Goal: Find specific page/section: Find specific page/section

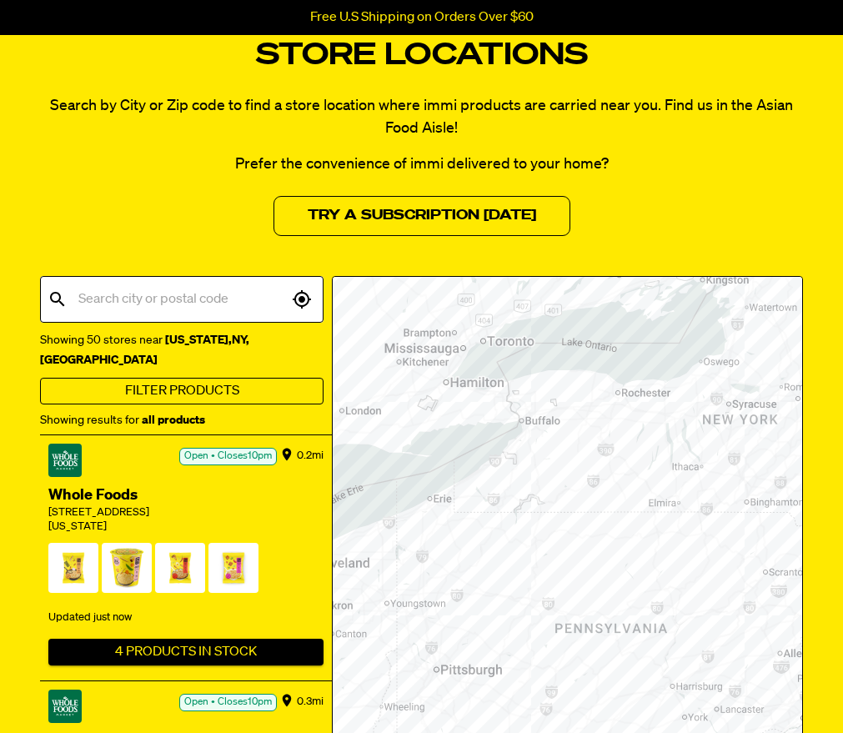
click at [233, 378] on button "Filter Products" at bounding box center [181, 391] width 283 height 27
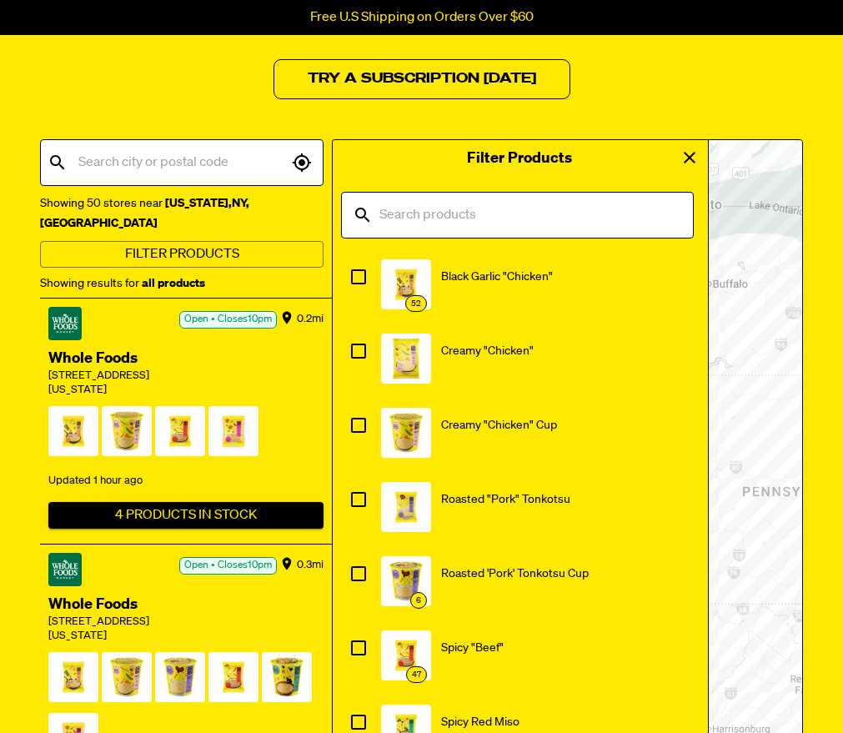
scroll to position [260, 0]
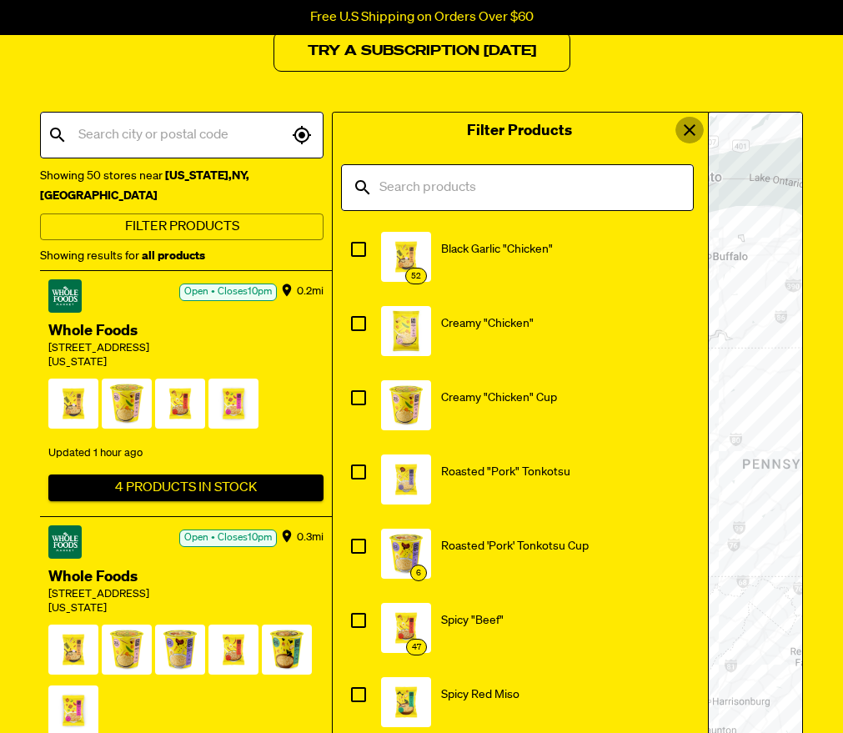
click at [688, 133] on icon "view" at bounding box center [689, 130] width 20 height 20
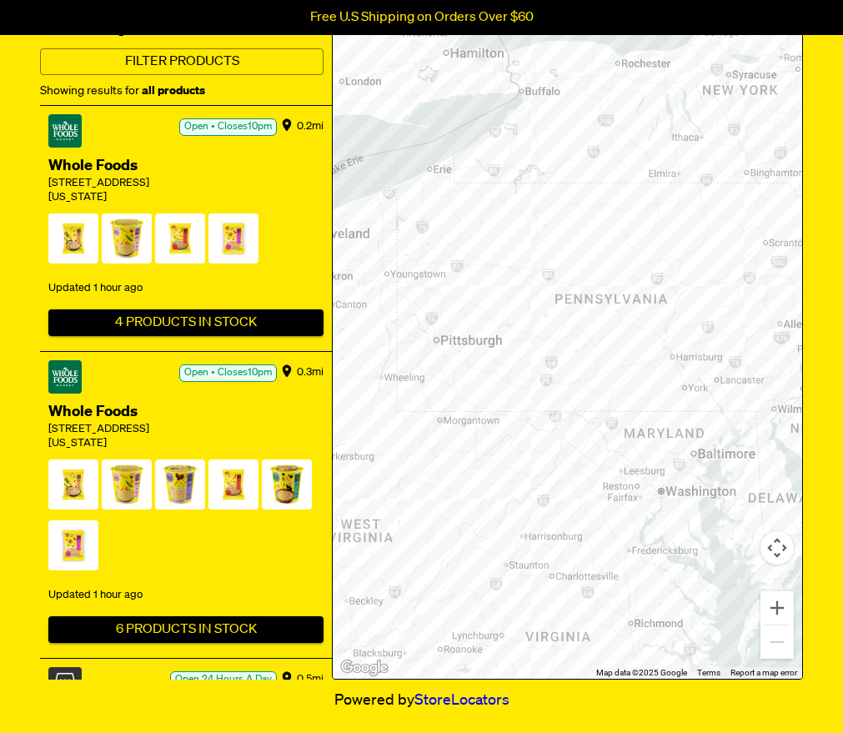
scroll to position [443, 0]
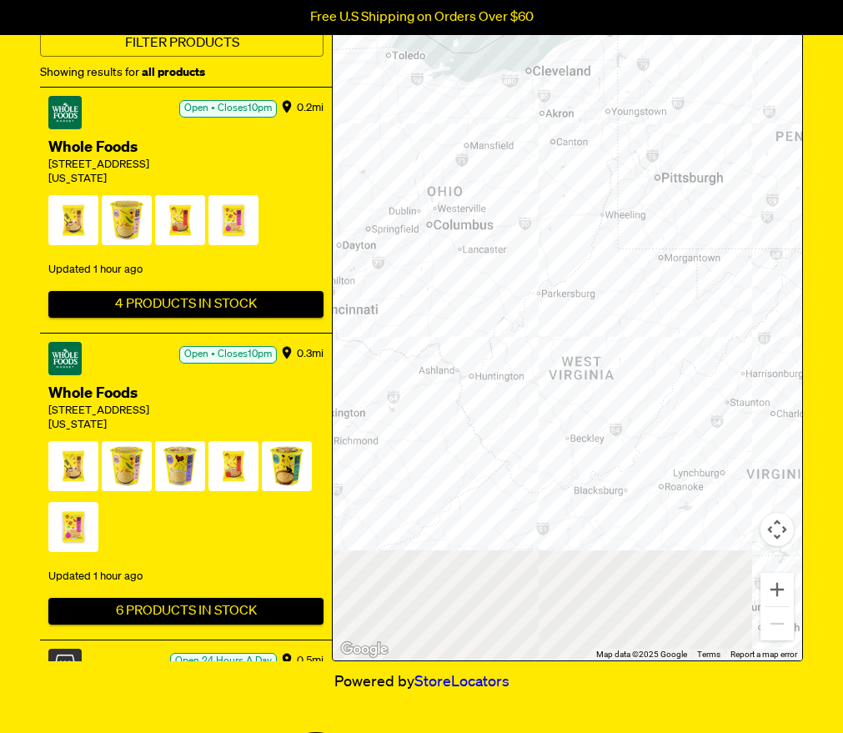
drag, startPoint x: 470, startPoint y: 394, endPoint x: 691, endPoint y: 250, distance: 263.8
click at [691, 250] on div at bounding box center [567, 294] width 469 height 731
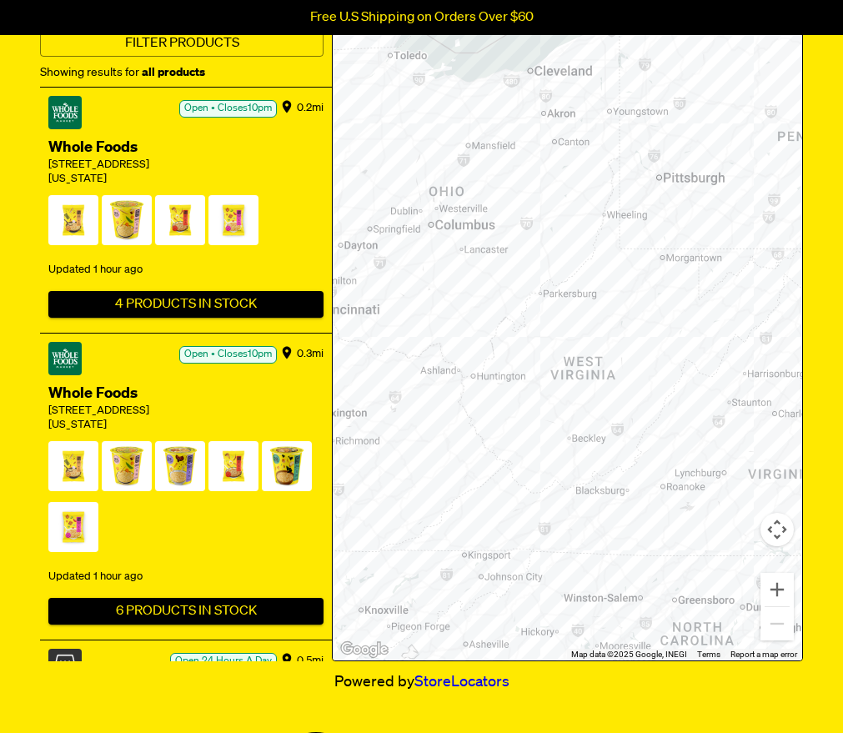
click at [481, 379] on div at bounding box center [567, 294] width 469 height 731
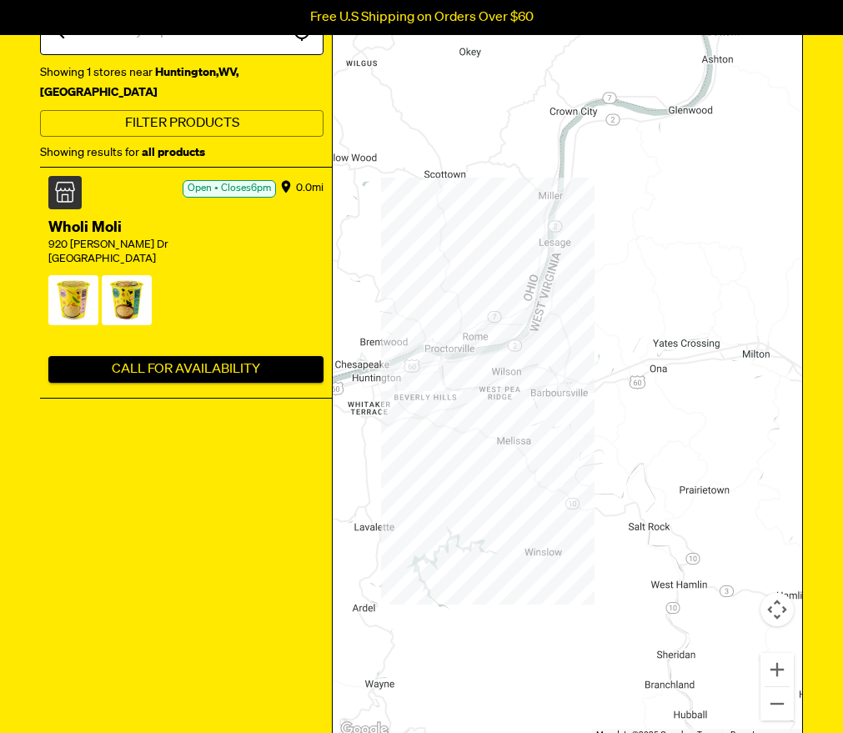
scroll to position [324, 0]
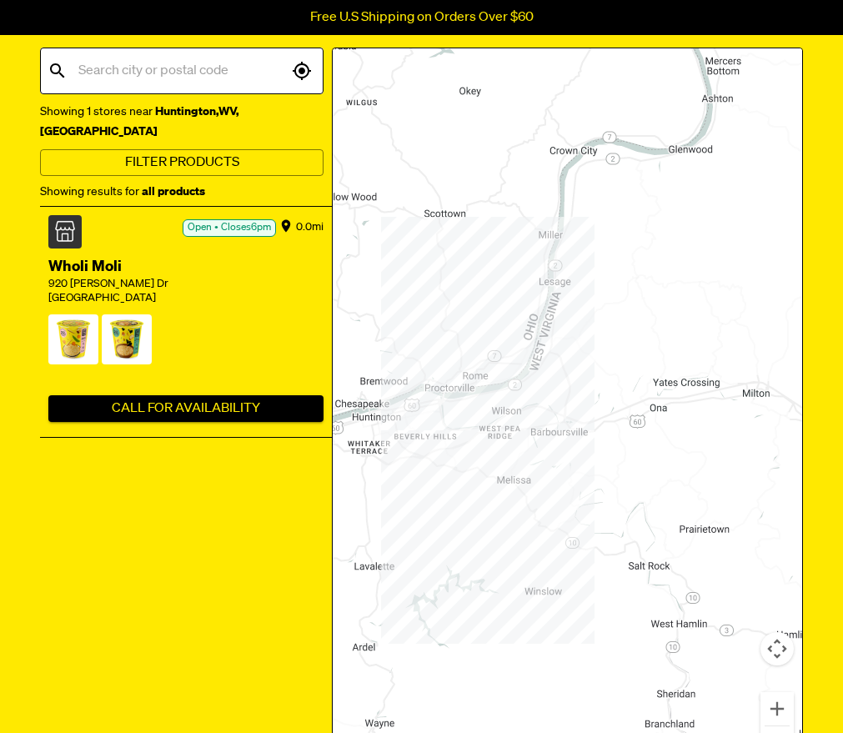
click at [132, 314] on span at bounding box center [127, 343] width 50 height 58
click at [136, 326] on span at bounding box center [127, 343] width 50 height 58
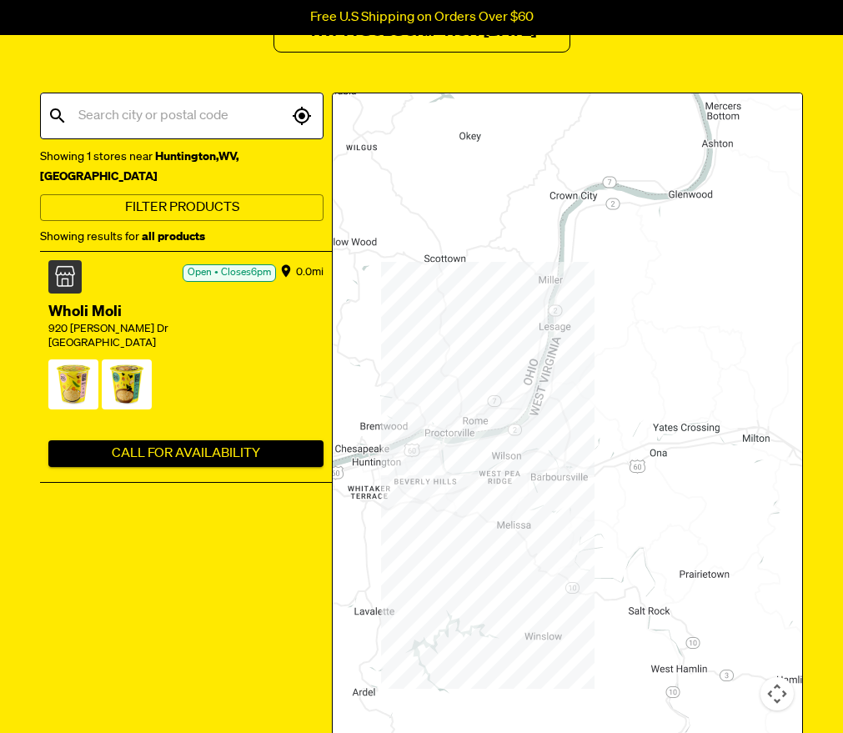
scroll to position [274, 0]
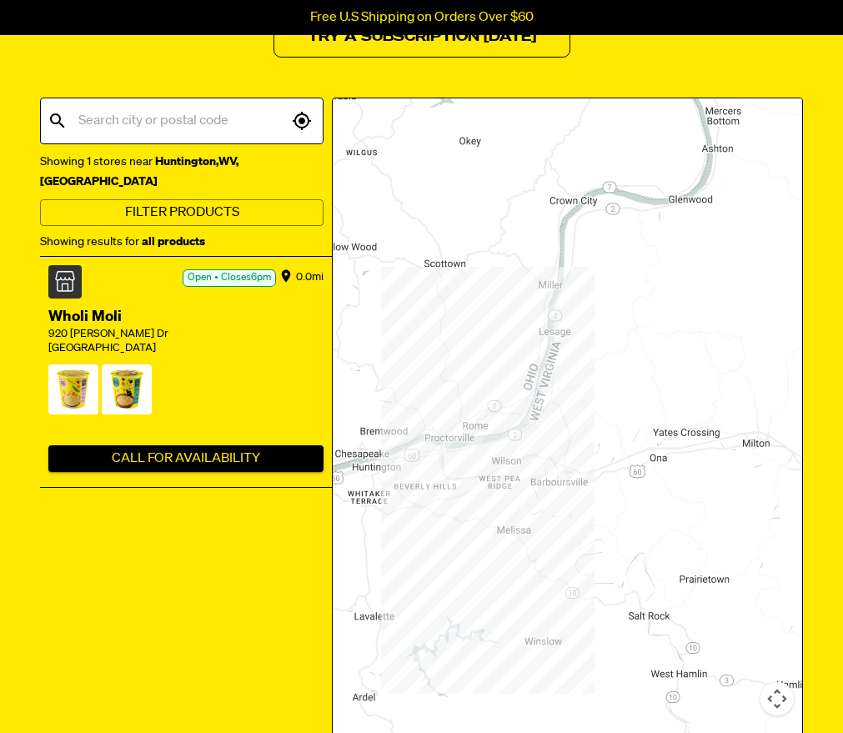
click at [103, 378] on span at bounding box center [127, 393] width 50 height 58
click at [138, 445] on button "Call For Availability" at bounding box center [185, 458] width 275 height 27
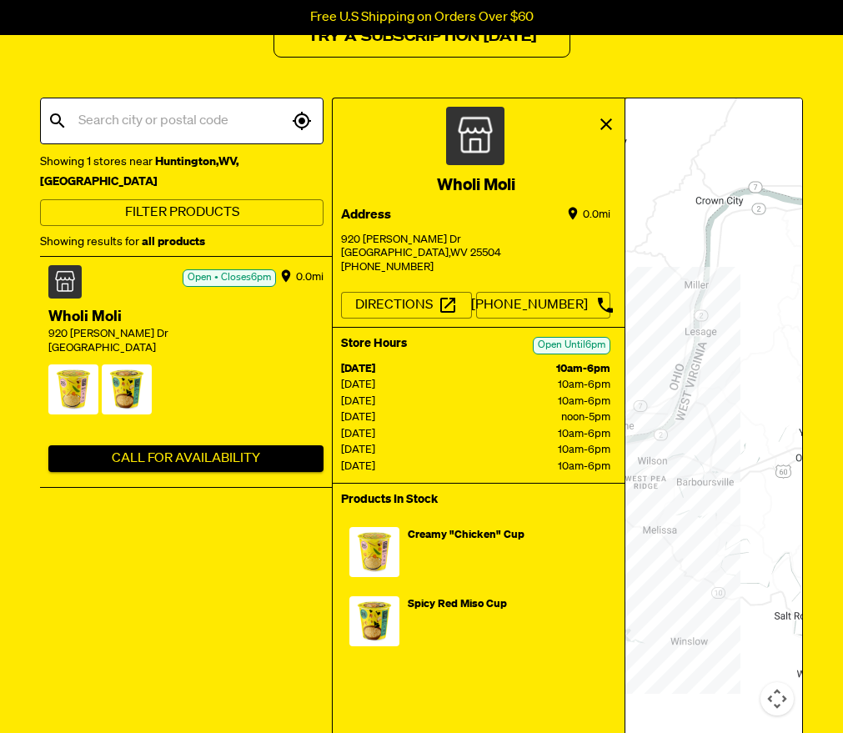
click at [602, 123] on icon "view" at bounding box center [606, 124] width 20 height 20
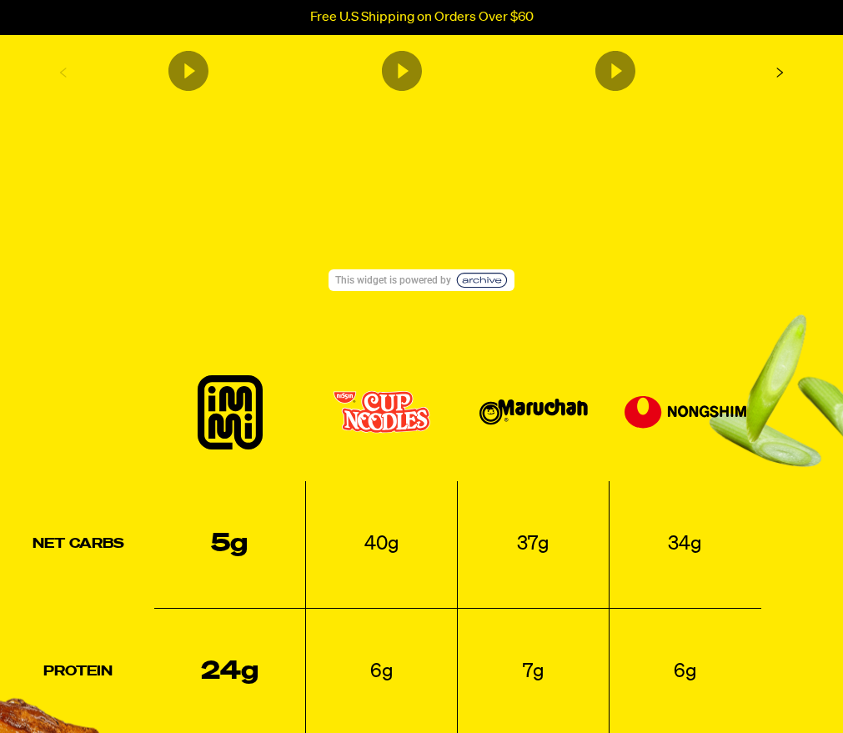
scroll to position [1644, 0]
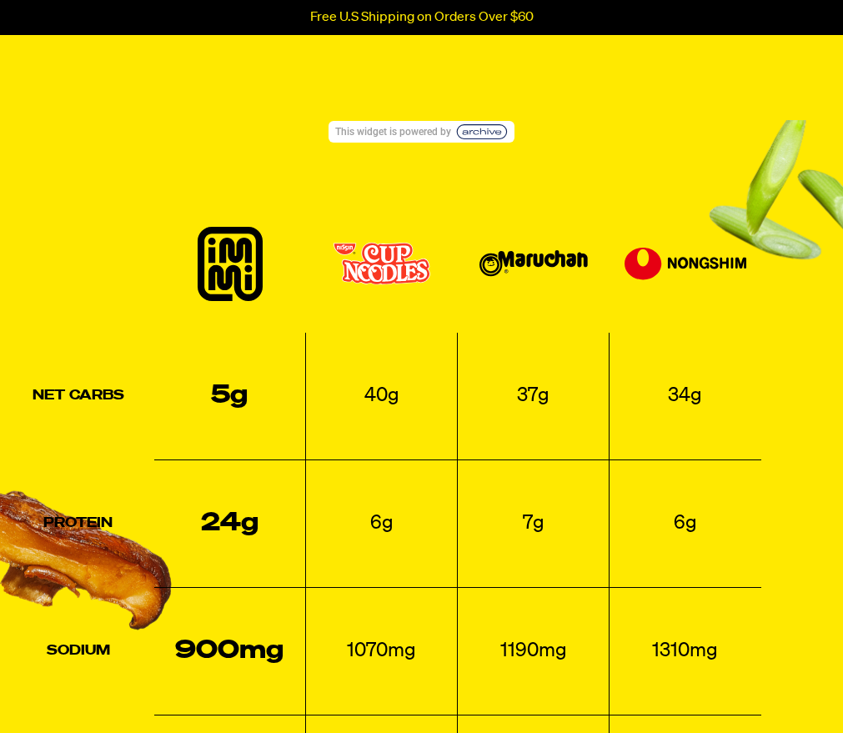
click at [487, 131] on section "Net Carbs 5g 40g 37g 34g Protein 24g 6g 7g 6g Sodium 900mg 1070mg 1190mg 1310mg…" at bounding box center [421, 600] width 843 height 961
click at [426, 136] on section "Net Carbs 5g 40g 37g 34g Protein 24g 6g 7g 6g Sodium 900mg 1070mg 1190mg 1310mg…" at bounding box center [421, 600] width 843 height 961
click at [491, 123] on section "Net Carbs 5g 40g 37g 34g Protein 24g 6g 7g 6g Sodium 900mg 1070mg 1190mg 1310mg…" at bounding box center [421, 600] width 843 height 961
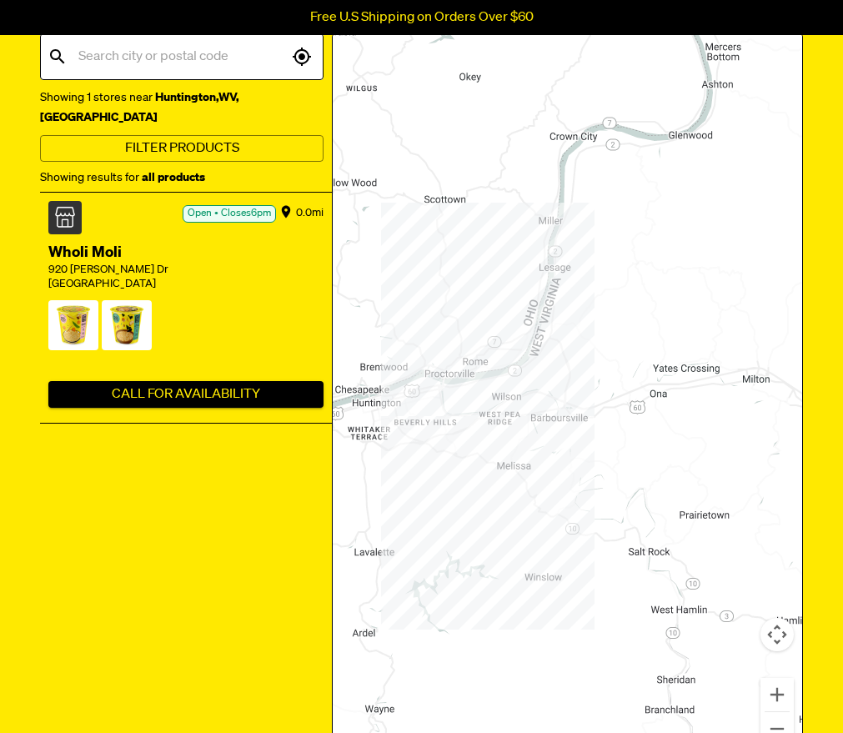
scroll to position [401, 0]
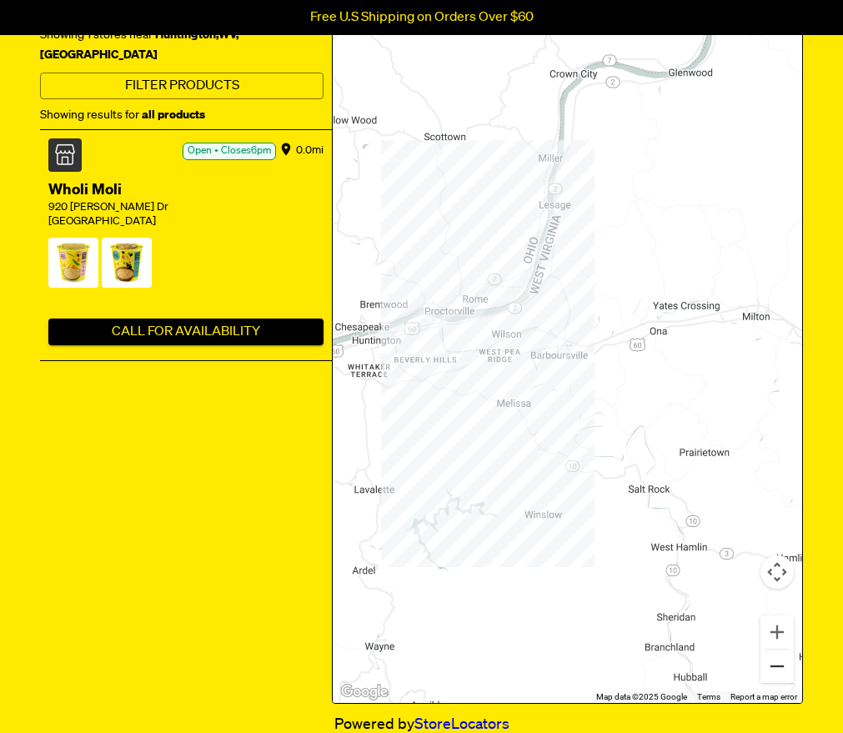
click at [790, 659] on button "Zoom out" at bounding box center [776, 665] width 33 height 33
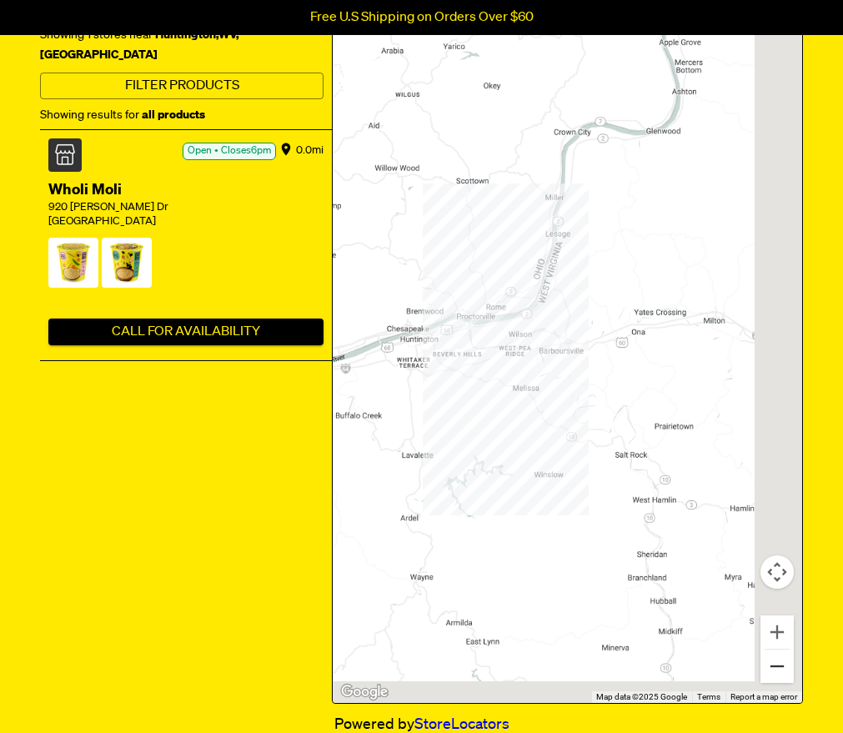
click at [790, 659] on button "Zoom out" at bounding box center [776, 665] width 33 height 33
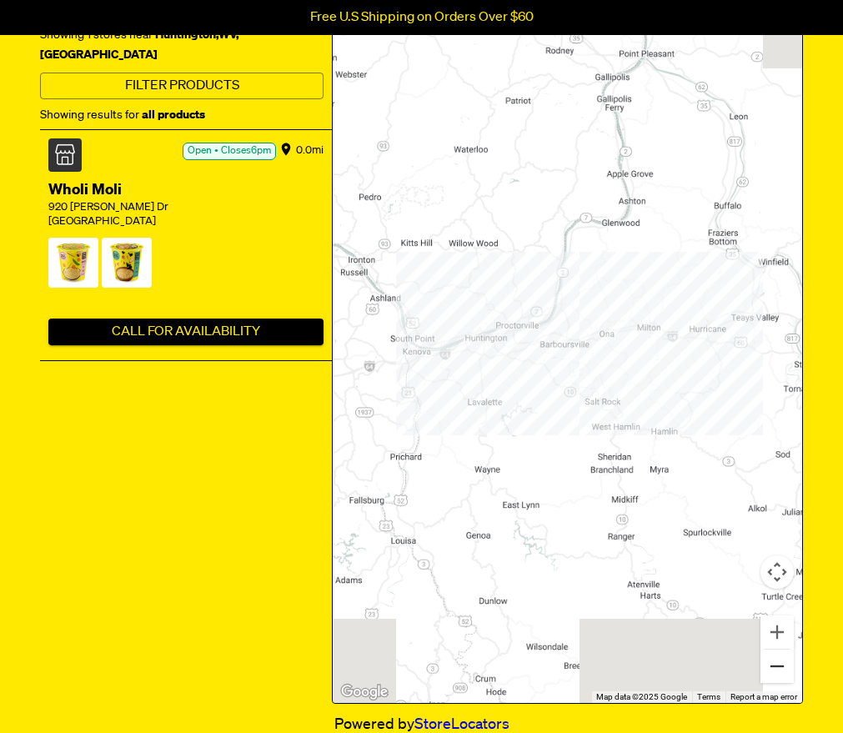
click at [790, 659] on button "Zoom out" at bounding box center [776, 665] width 33 height 33
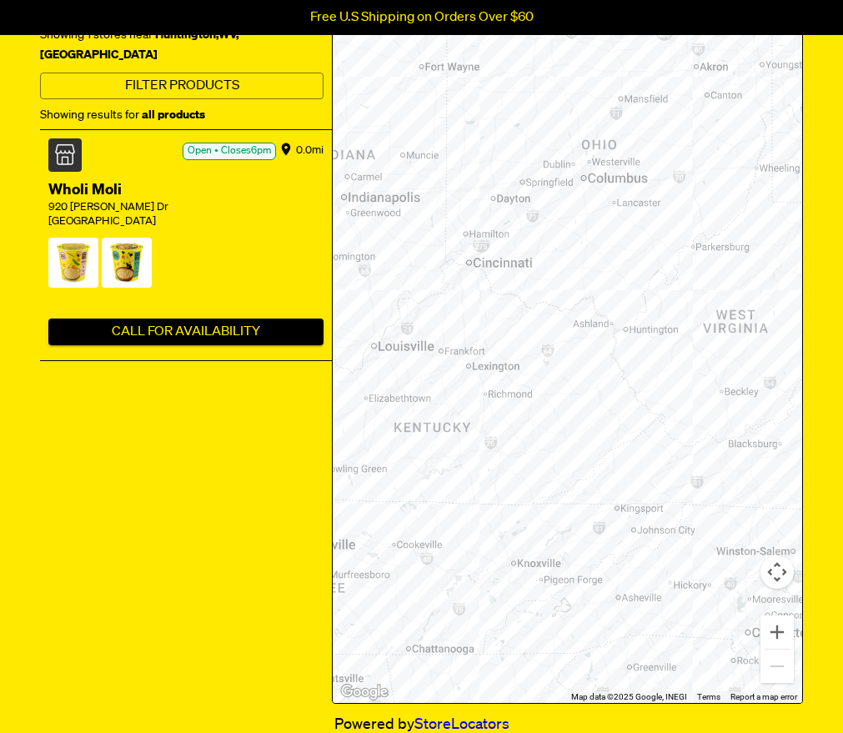
drag, startPoint x: 669, startPoint y: 278, endPoint x: 725, endPoint y: 284, distance: 56.2
click at [725, 284] on div at bounding box center [567, 337] width 469 height 731
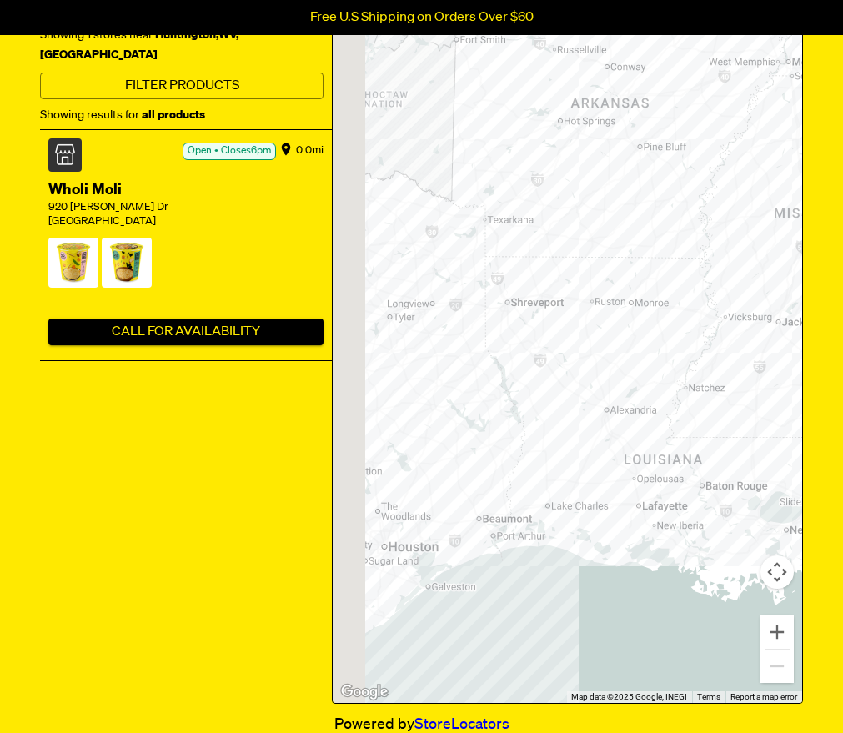
drag, startPoint x: 440, startPoint y: 441, endPoint x: 604, endPoint y: 441, distance: 164.2
click at [604, 441] on div at bounding box center [567, 337] width 469 height 731
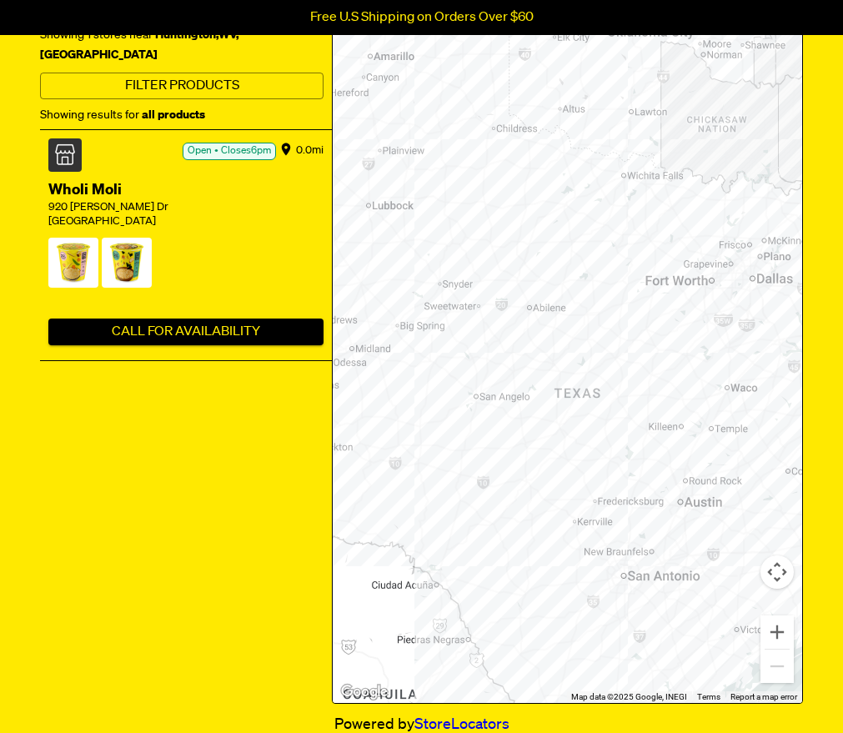
drag, startPoint x: 411, startPoint y: 294, endPoint x: 598, endPoint y: 359, distance: 197.7
click at [598, 359] on div at bounding box center [567, 337] width 469 height 731
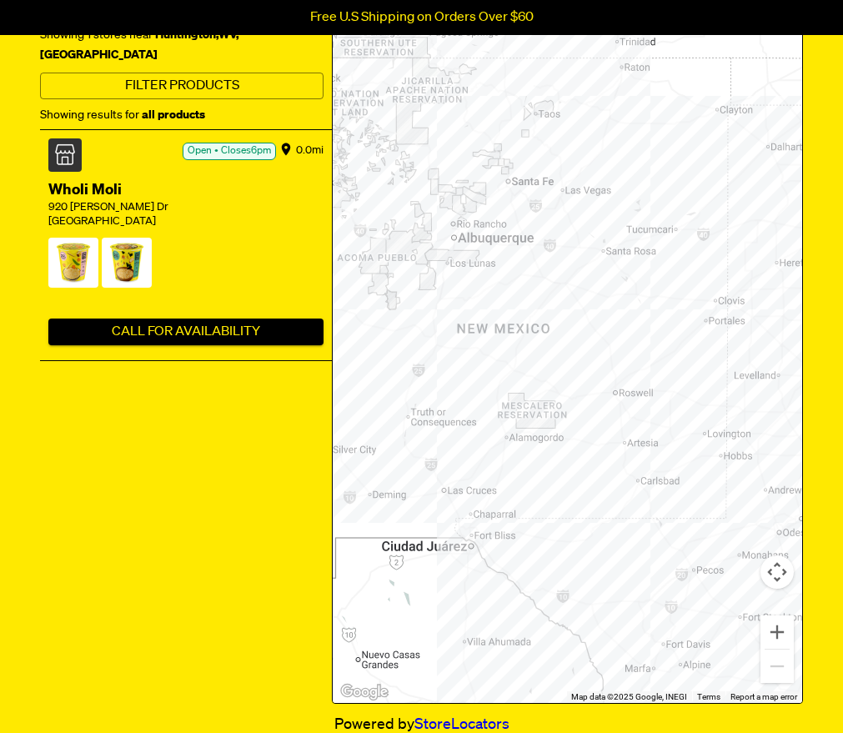
drag, startPoint x: 508, startPoint y: 312, endPoint x: 693, endPoint y: 380, distance: 196.5
click at [693, 380] on div at bounding box center [567, 337] width 469 height 731
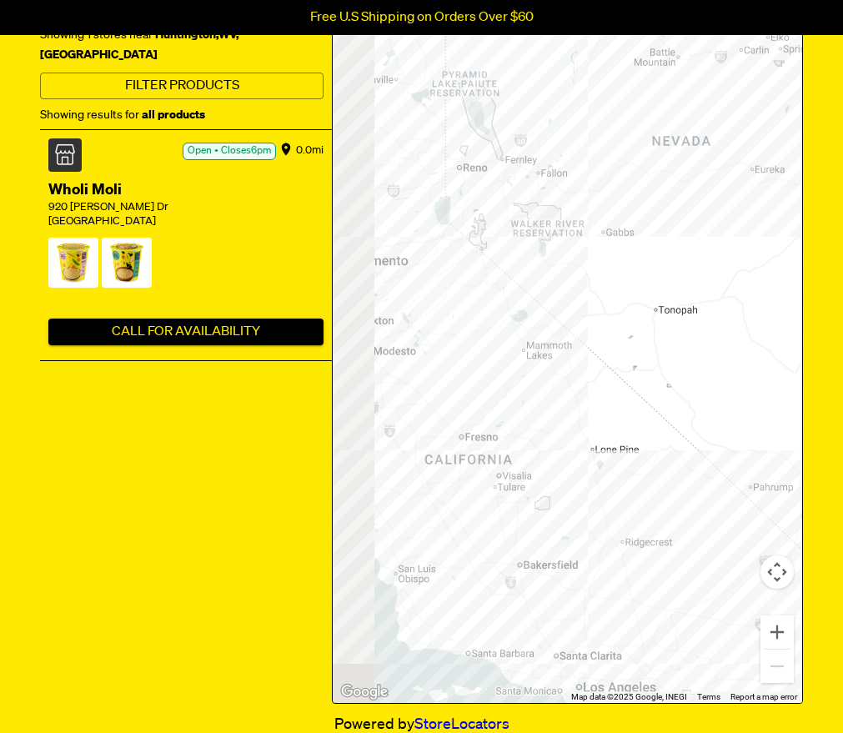
drag, startPoint x: 523, startPoint y: 291, endPoint x: 718, endPoint y: 290, distance: 195.0
click at [718, 290] on div at bounding box center [567, 337] width 469 height 731
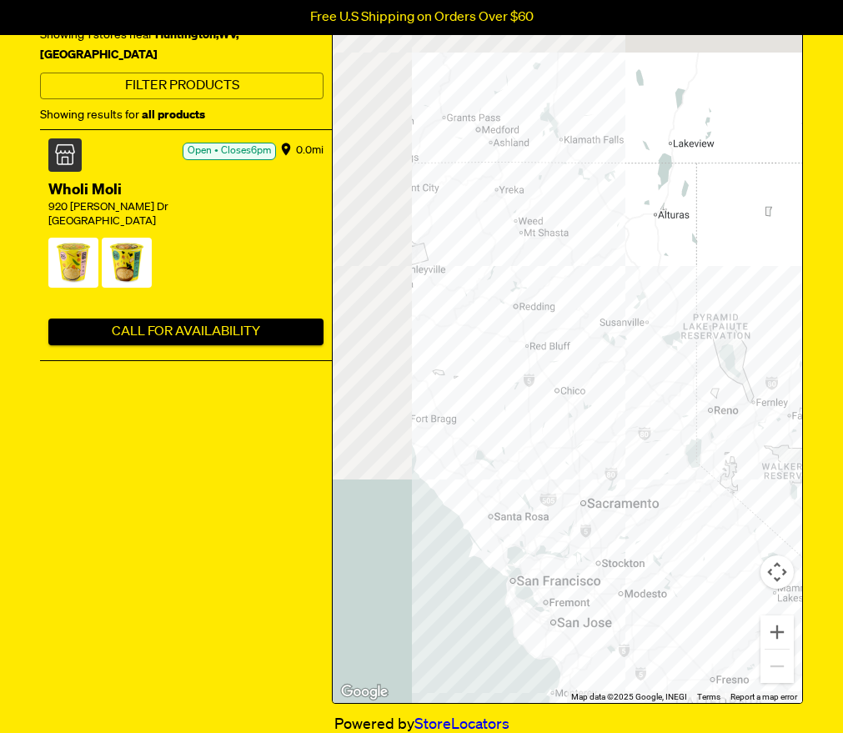
drag, startPoint x: 663, startPoint y: 270, endPoint x: 815, endPoint y: 586, distance: 350.8
click at [815, 586] on div "​ ​ Showing 1 stores near [GEOGRAPHIC_DATA] , [GEOGRAPHIC_DATA] , [GEOGRAPHIC_D…" at bounding box center [421, 682] width 843 height 1423
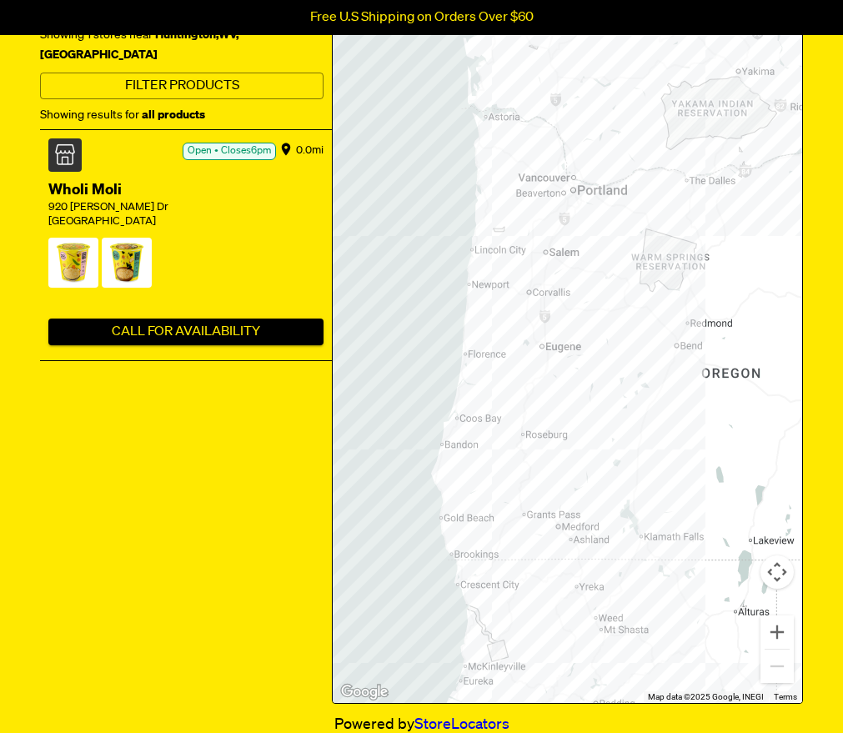
drag, startPoint x: 678, startPoint y: 355, endPoint x: 698, endPoint y: 693, distance: 338.1
click at [698, 693] on div "Keyboard shortcuts Map Data Map data ©2025 Google, INEGI Map data ©2025 Google,…" at bounding box center [567, 337] width 469 height 731
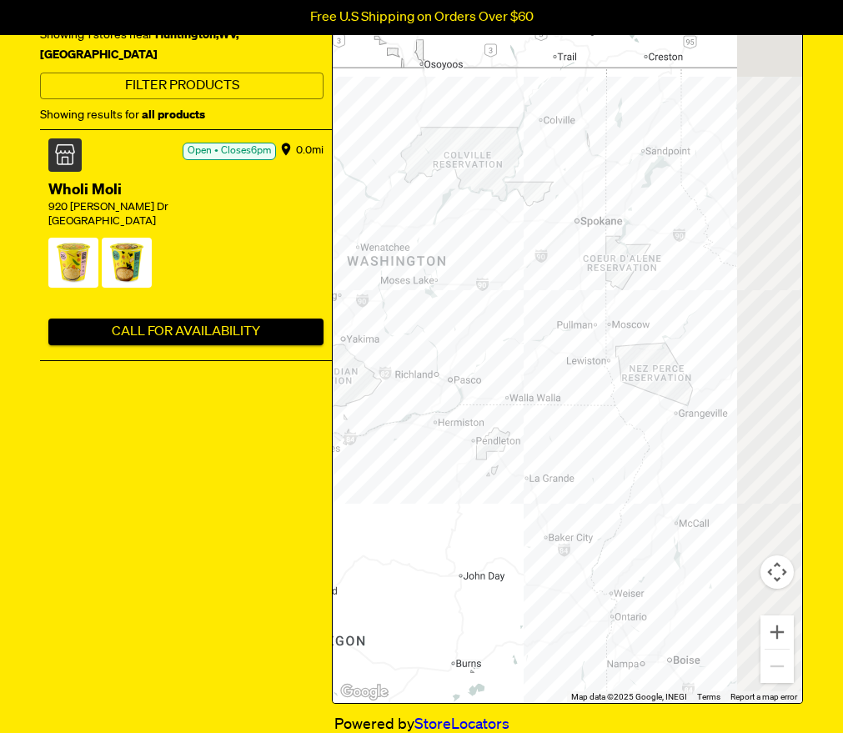
drag, startPoint x: 719, startPoint y: 383, endPoint x: 323, endPoint y: 647, distance: 476.6
click at [323, 647] on div "​ ​ Showing 1 stores near [GEOGRAPHIC_DATA] , [GEOGRAPHIC_DATA] , [GEOGRAPHIC_D…" at bounding box center [421, 337] width 763 height 733
